Goal: Information Seeking & Learning: Learn about a topic

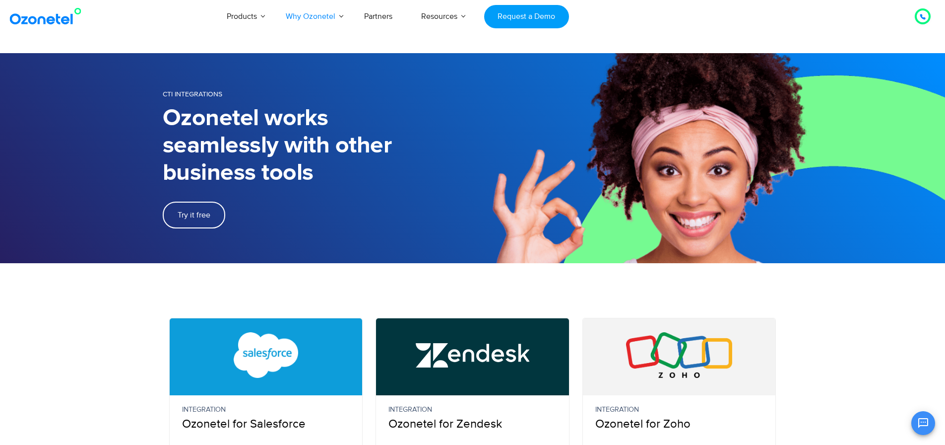
click at [285, 383] on figure at bounding box center [266, 354] width 193 height 73
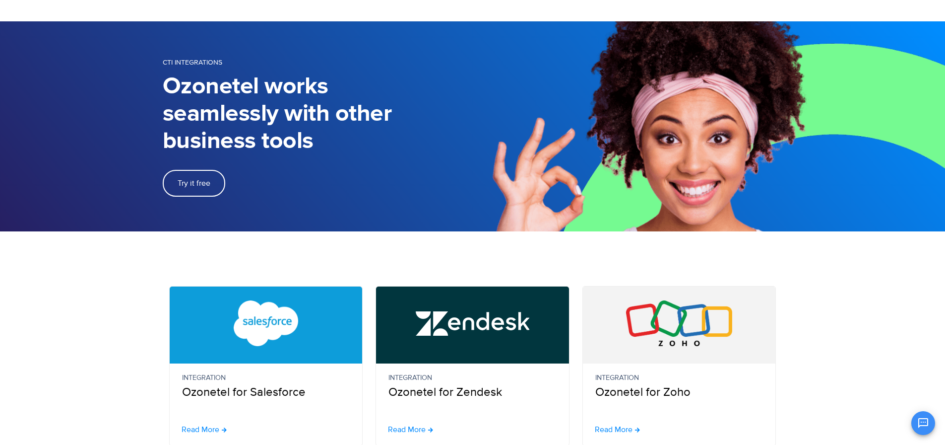
scroll to position [50, 0]
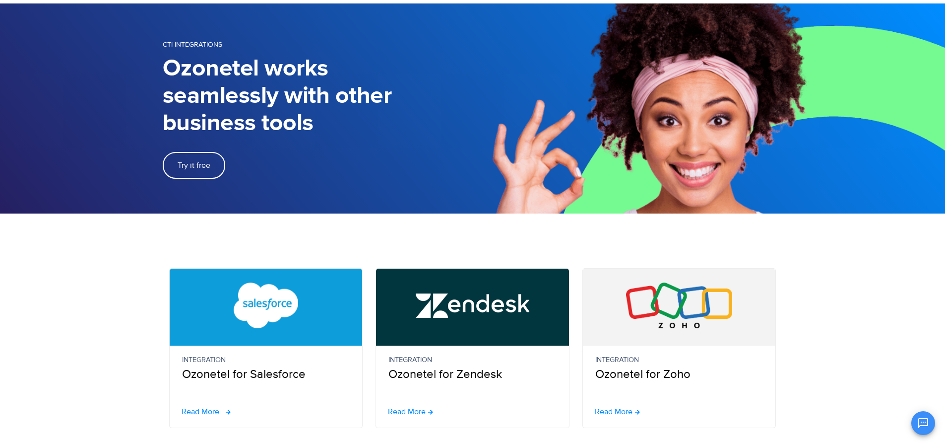
click at [210, 412] on span "Read More" at bounding box center [201, 411] width 38 height 8
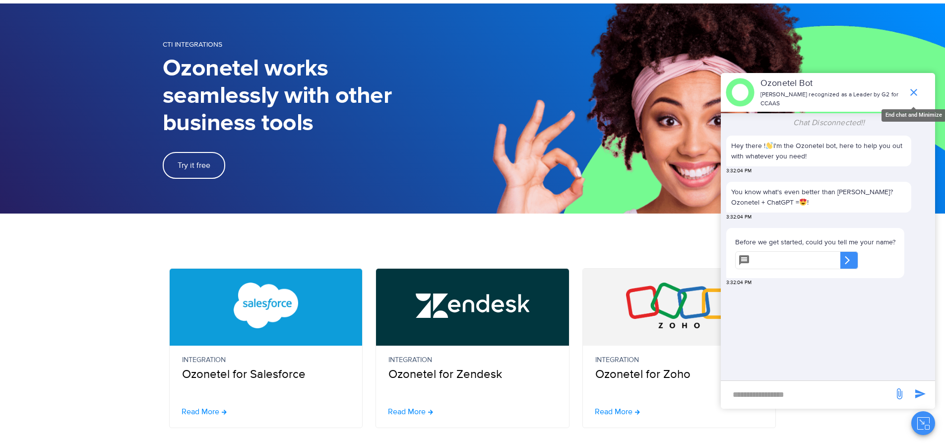
click at [918, 91] on icon "end chat or minimize" at bounding box center [914, 92] width 12 height 12
